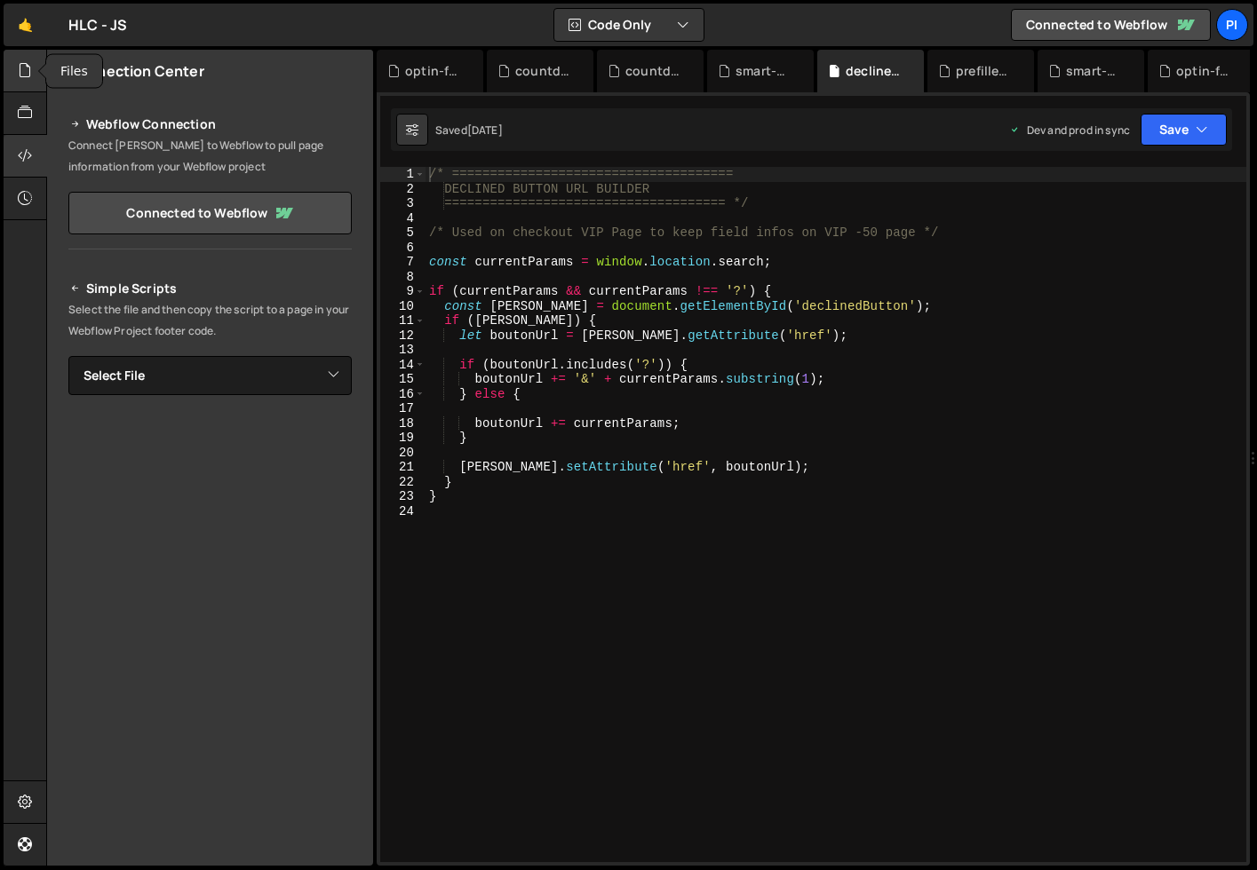
click at [28, 67] on icon at bounding box center [25, 70] width 14 height 20
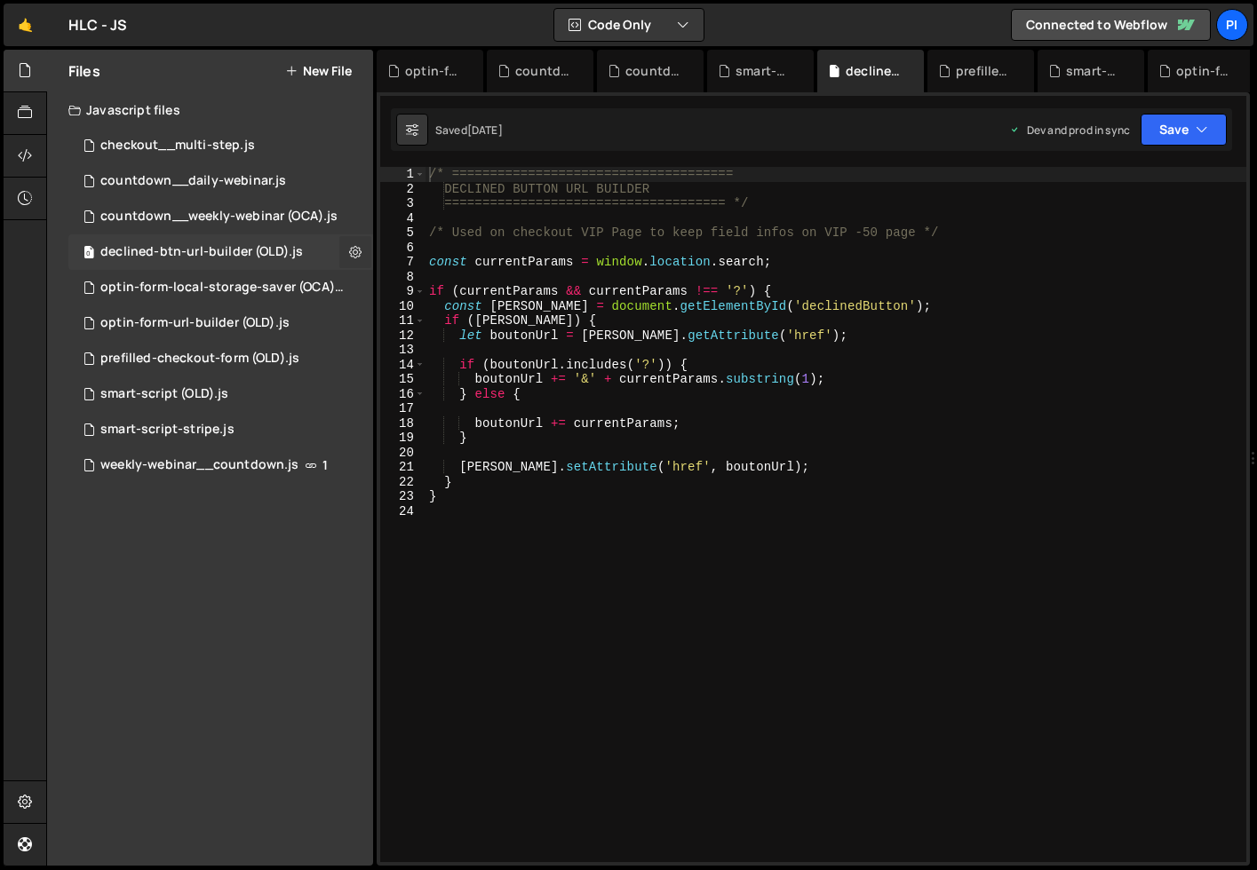
click at [359, 254] on icon at bounding box center [355, 251] width 12 height 17
type input "declined-btn-url-builder (OLD)"
radio input "true"
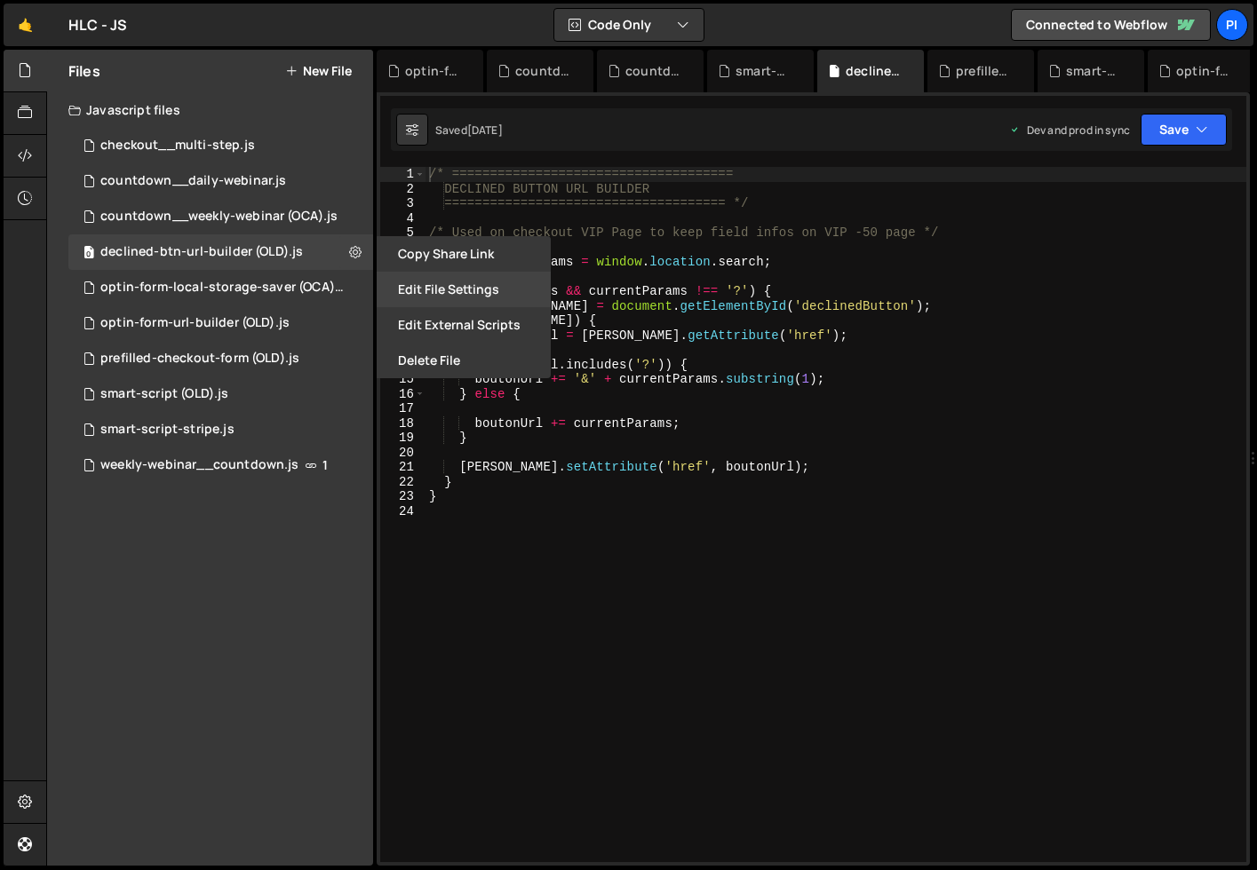
click at [414, 291] on button "Edit File Settings" at bounding box center [464, 290] width 174 height 36
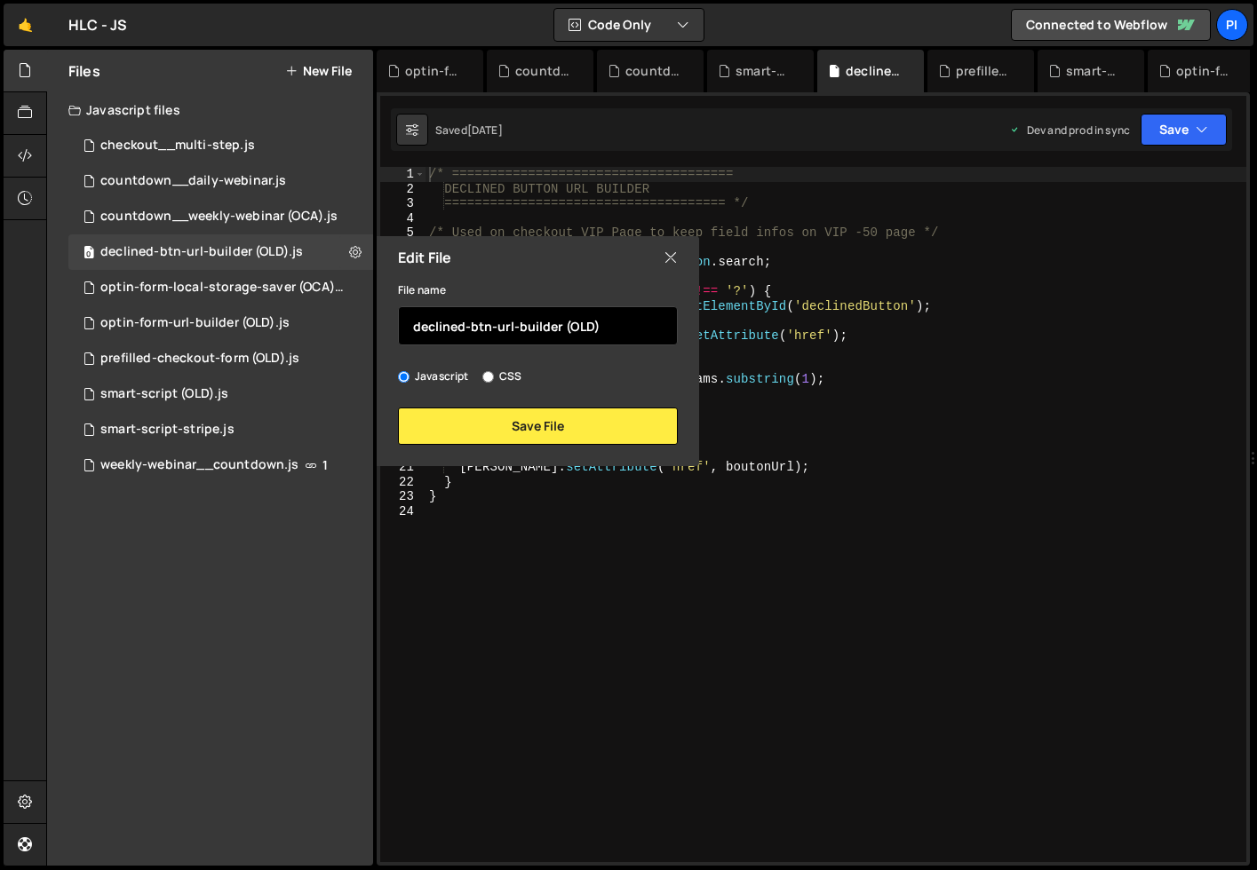
drag, startPoint x: 568, startPoint y: 330, endPoint x: 634, endPoint y: 333, distance: 65.8
click at [624, 332] on input "declined-btn-url-builder (OLD)" at bounding box center [538, 325] width 280 height 39
type input "declined-btn-url-builder"
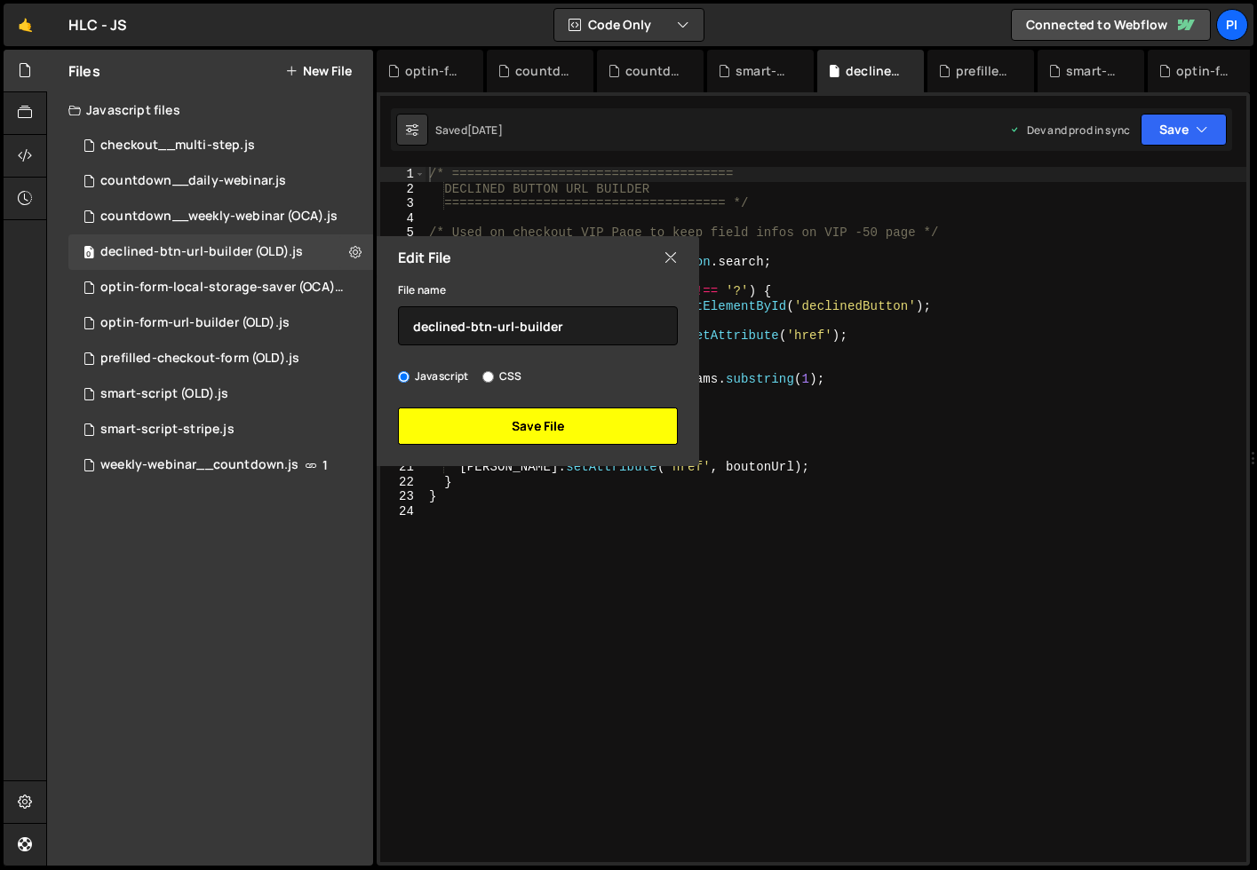
click at [567, 429] on button "Save File" at bounding box center [538, 426] width 280 height 37
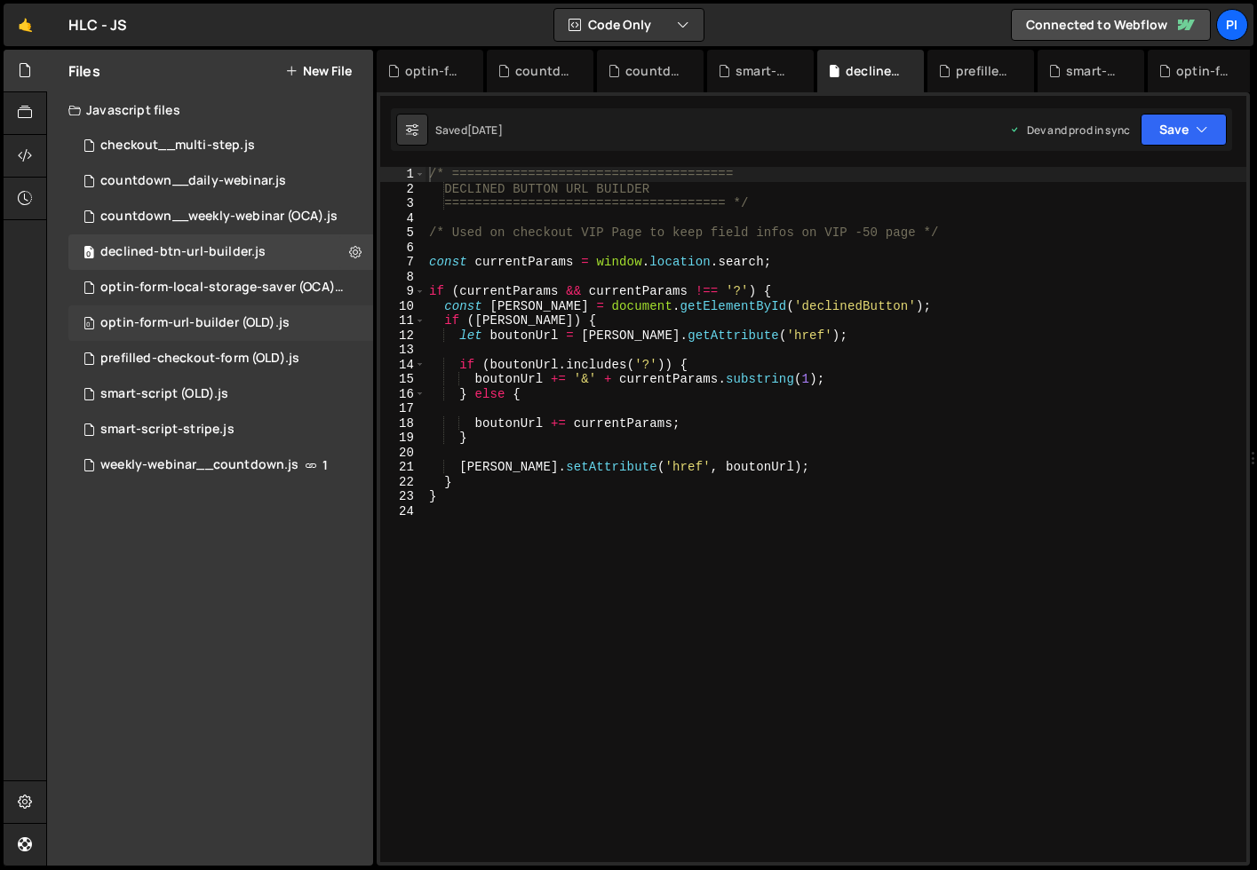
click at [210, 329] on div "optin-form-url-builder (OLD).js" at bounding box center [194, 323] width 189 height 16
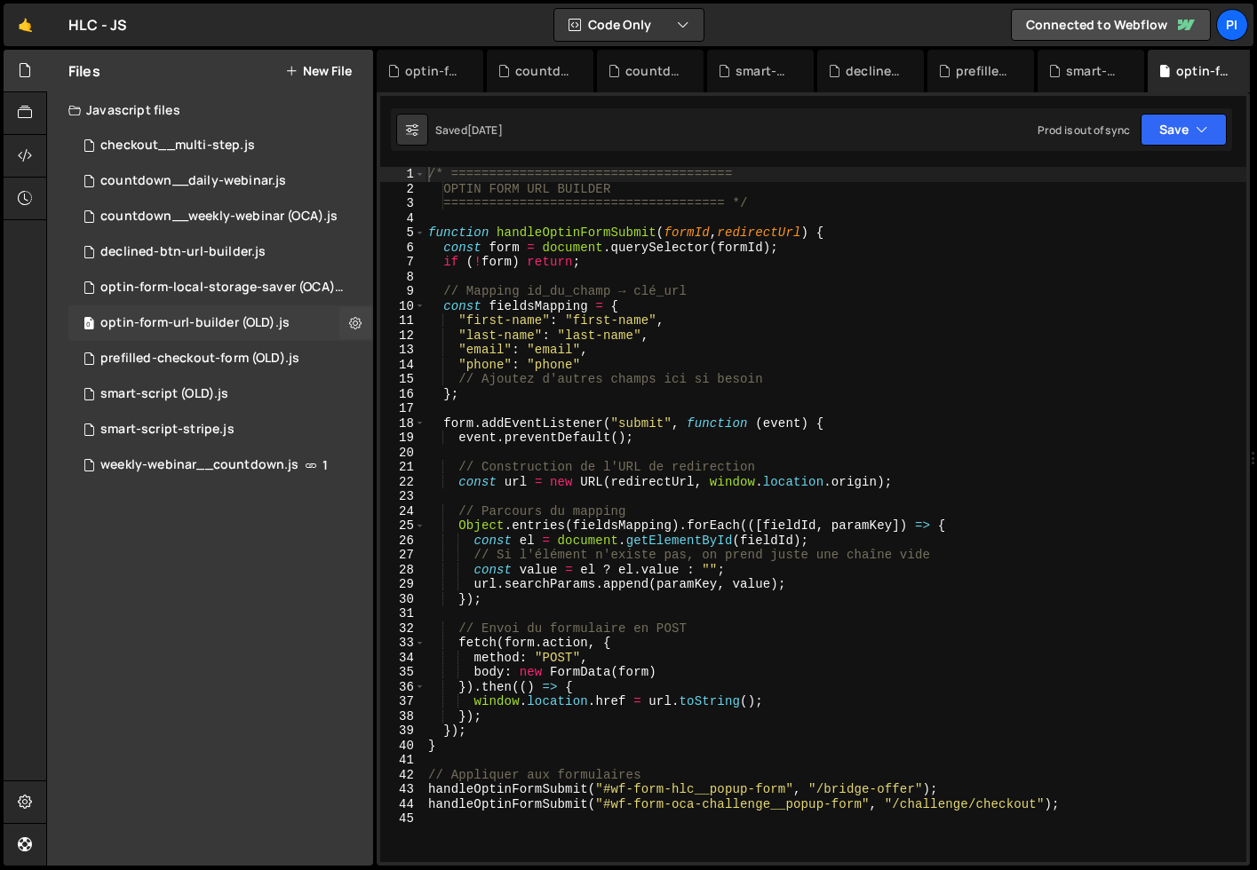
click at [210, 329] on div "optin-form-url-builder (OLD).js" at bounding box center [194, 323] width 189 height 16
click at [222, 294] on div "optin-form-local-storage-saver (OCA).js" at bounding box center [222, 288] width 245 height 16
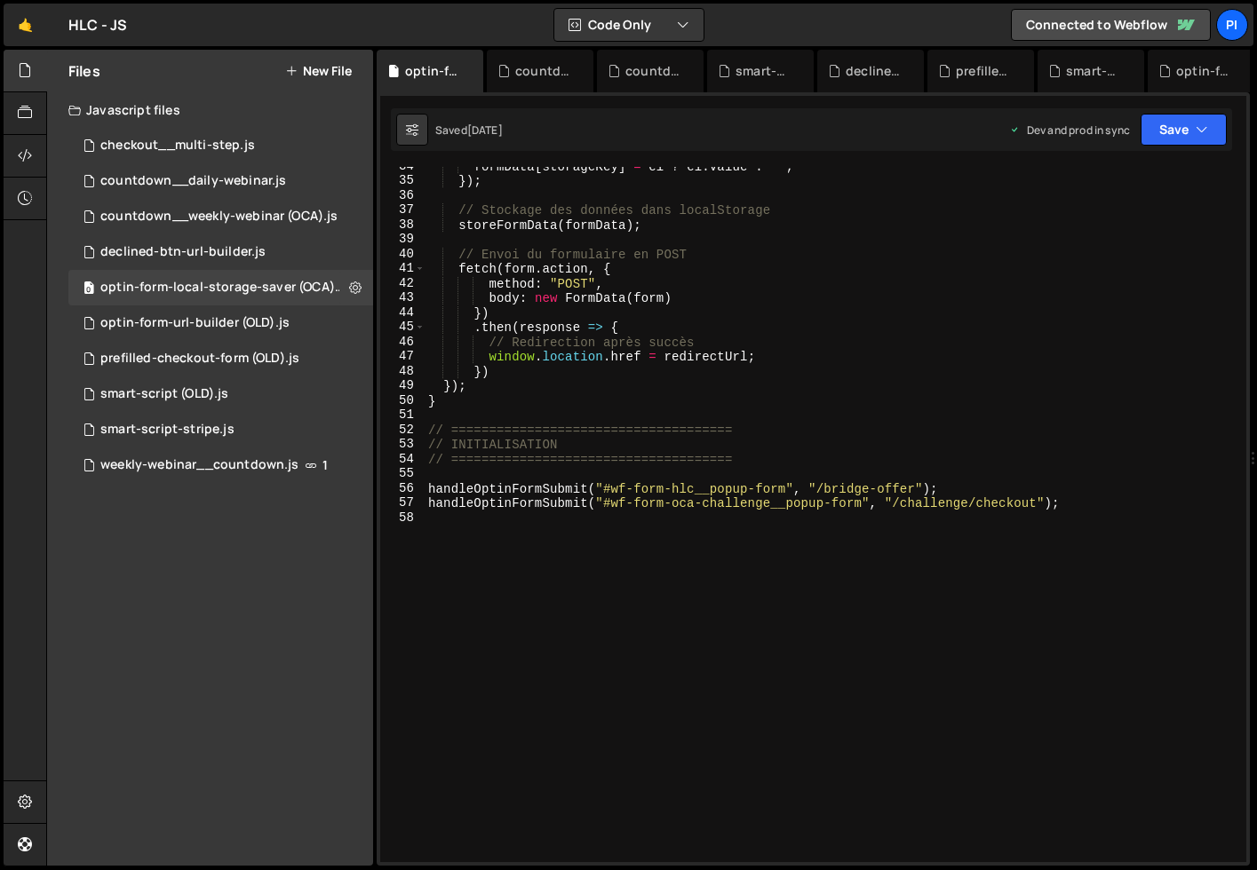
scroll to position [491, 0]
